Goal: Transaction & Acquisition: Purchase product/service

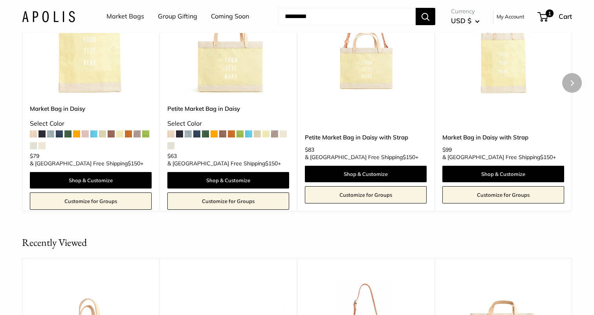
scroll to position [1159, 0]
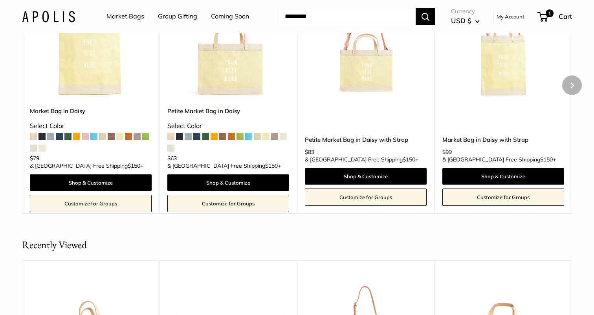
click at [0, 0] on img at bounding box center [0, 0] width 0 height 0
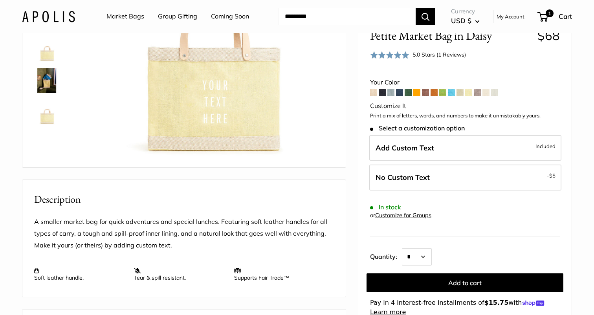
scroll to position [149, 0]
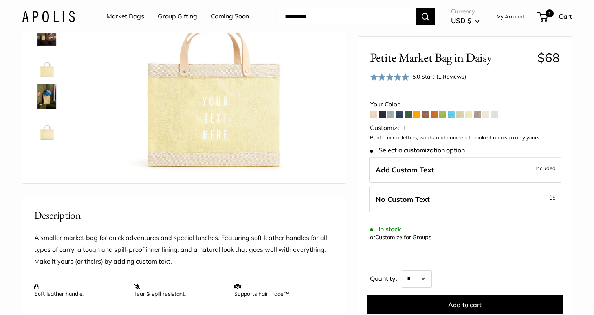
click at [49, 137] on img at bounding box center [46, 127] width 25 height 25
click at [0, 0] on span "Roll over image to zoom in" at bounding box center [0, 0] width 0 height 0
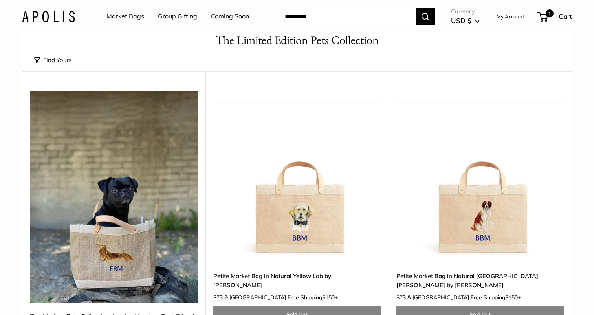
scroll to position [75, 0]
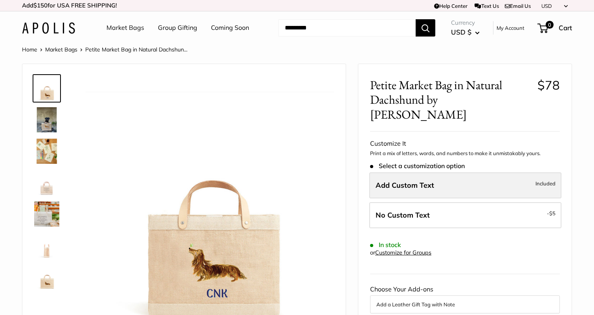
click at [402, 181] on span "Add Custom Text" at bounding box center [404, 185] width 58 height 9
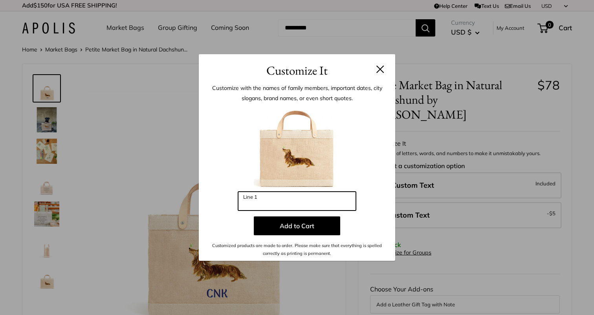
click at [303, 204] on input "Line 1" at bounding box center [297, 201] width 118 height 19
type input "***"
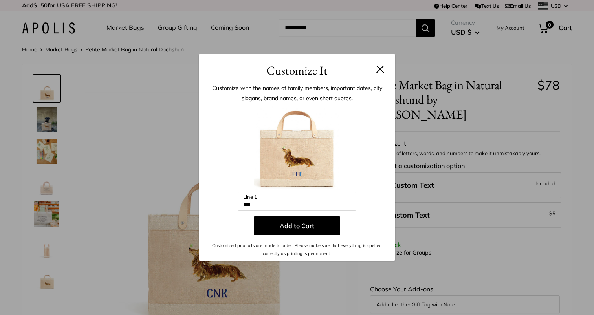
click at [383, 70] on button at bounding box center [380, 69] width 8 height 8
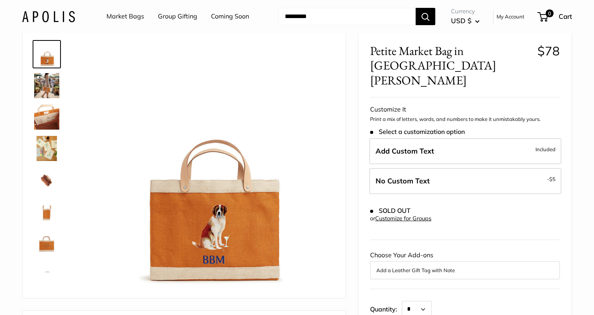
scroll to position [34, 0]
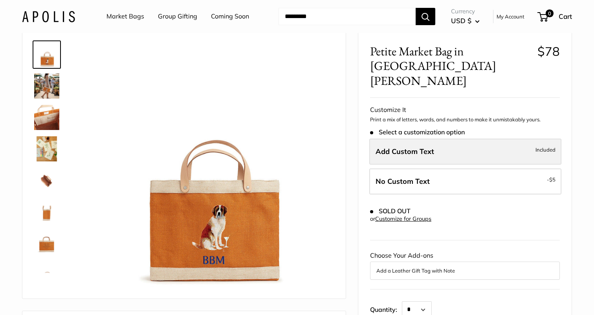
click at [431, 139] on label "Add Custom Text Included" at bounding box center [465, 152] width 192 height 26
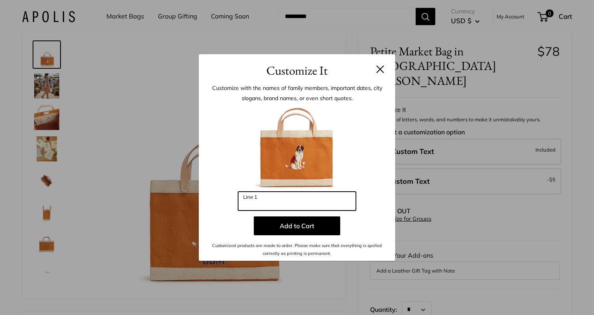
click at [257, 199] on input "Line 1" at bounding box center [297, 201] width 118 height 19
type input "***"
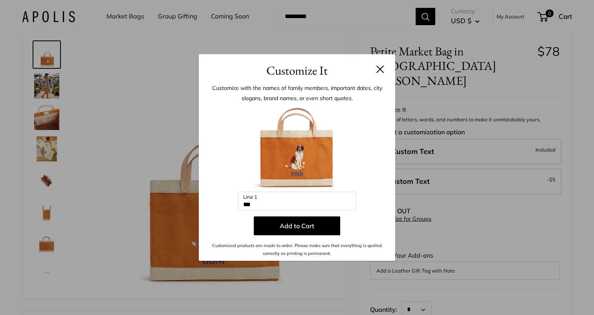
click at [293, 235] on div "Enter 3 letters *** Line 1 Add to Cart Customized products are made to order. P…" at bounding box center [296, 181] width 173 height 152
click at [295, 232] on button "Add to Cart" at bounding box center [297, 225] width 86 height 19
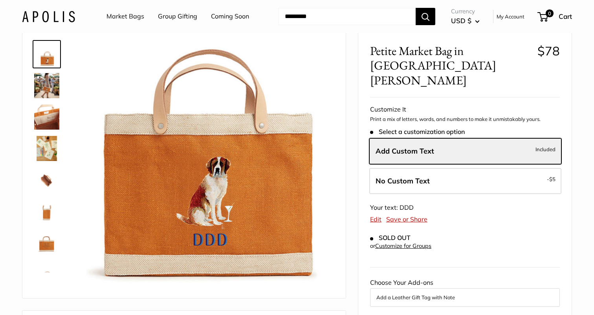
scroll to position [0, 0]
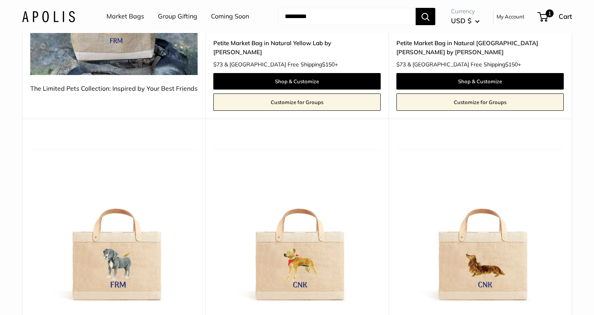
scroll to position [202, 0]
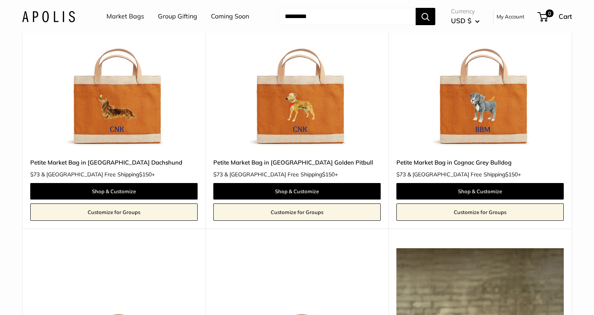
scroll to position [157, 0]
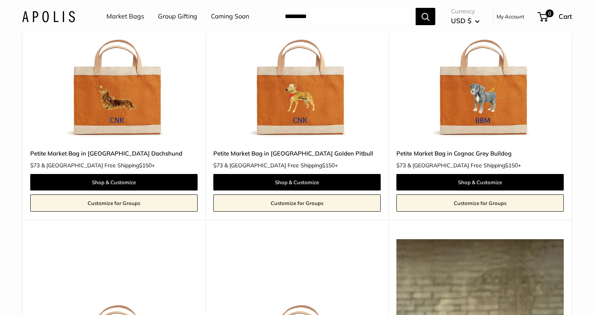
click at [0, 0] on img at bounding box center [0, 0] width 0 height 0
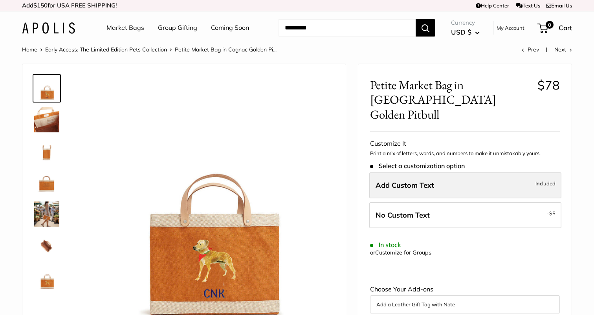
click at [412, 181] on span "Add Custom Text" at bounding box center [404, 185] width 58 height 9
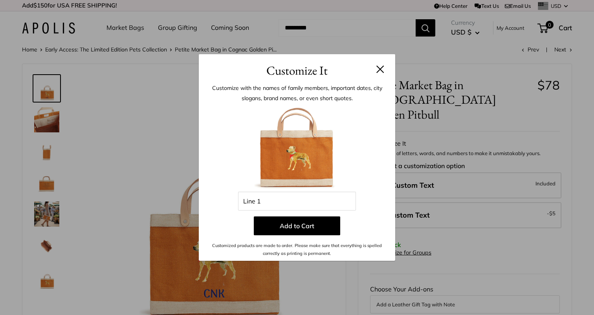
click at [385, 69] on header "Customize It" at bounding box center [297, 67] width 196 height 26
click at [375, 68] on h3 "Customize It" at bounding box center [296, 70] width 173 height 18
click at [376, 70] on button at bounding box center [380, 69] width 8 height 8
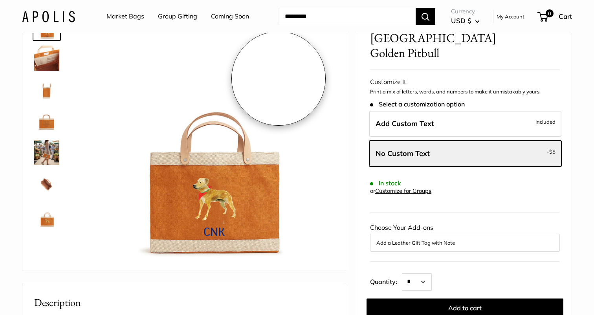
scroll to position [73, 0]
